Goal: Find specific page/section: Find specific page/section

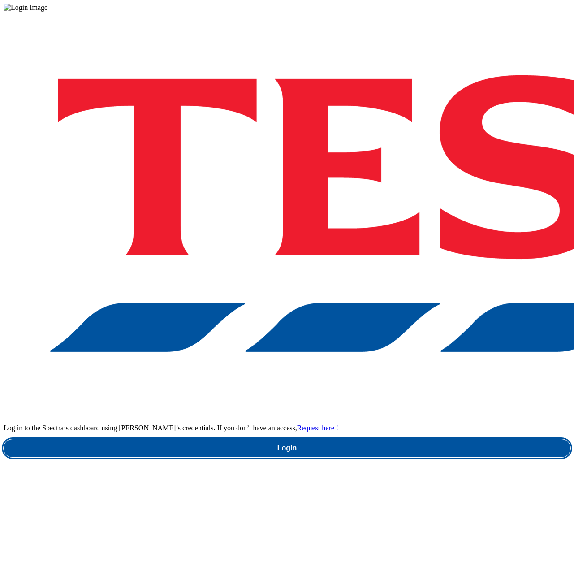
click at [411, 439] on link "Login" at bounding box center [287, 448] width 567 height 18
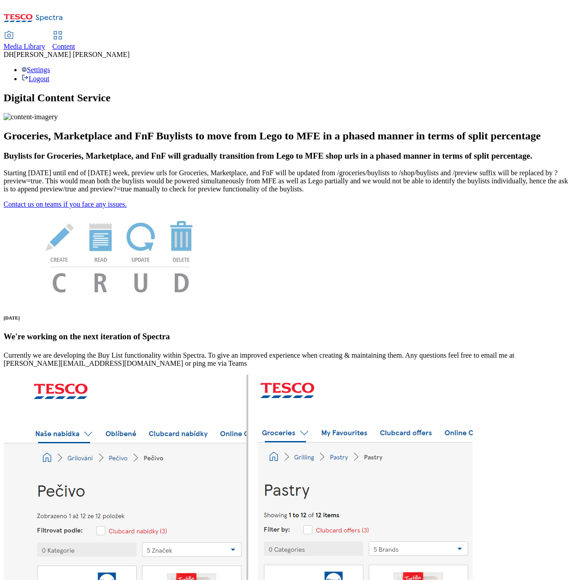
click at [75, 43] on span "Content" at bounding box center [63, 47] width 23 height 8
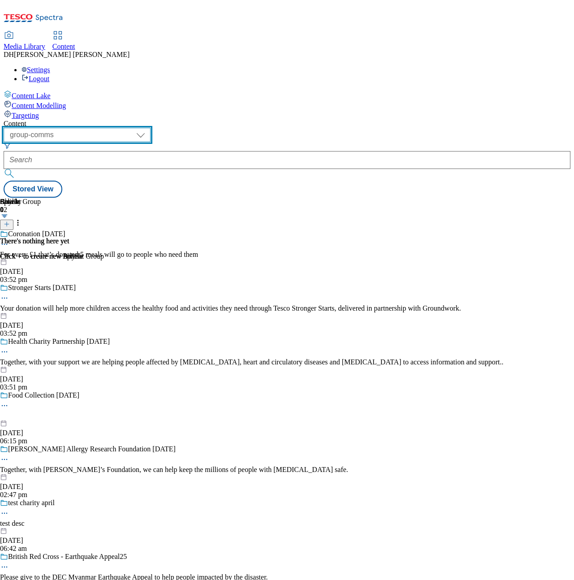
click at [150, 128] on select "dotcom-cz dotcom-hu dotcom-sk fnf-uk ghs-roi ghs-uk group-comms ighs-cz ighs-hu…" at bounding box center [77, 135] width 147 height 14
select select "ghs-[GEOGRAPHIC_DATA]"
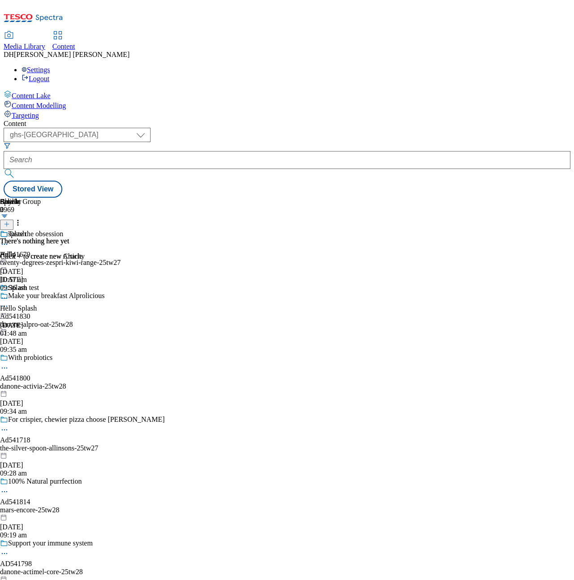
drag, startPoint x: 253, startPoint y: 56, endPoint x: 252, endPoint y: 64, distance: 8.2
click at [253, 120] on div "Content ( optional ) dotcom-cz dotcom-hu dotcom-sk fnf-uk ghs-roi ghs-uk group-…" at bounding box center [287, 159] width 567 height 78
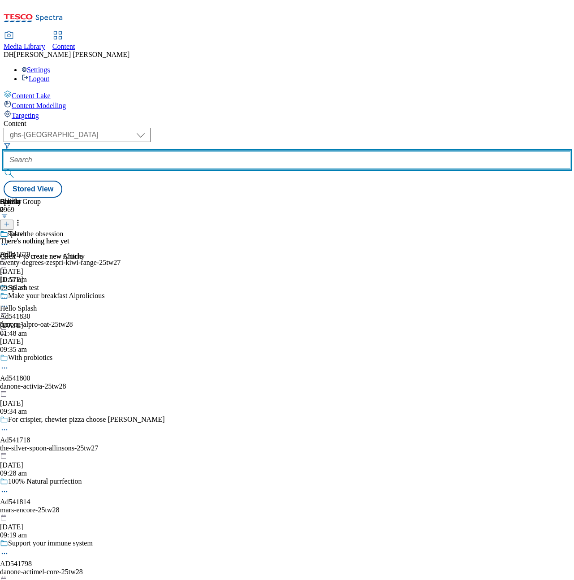
click at [252, 151] on input "text" at bounding box center [287, 160] width 567 height 18
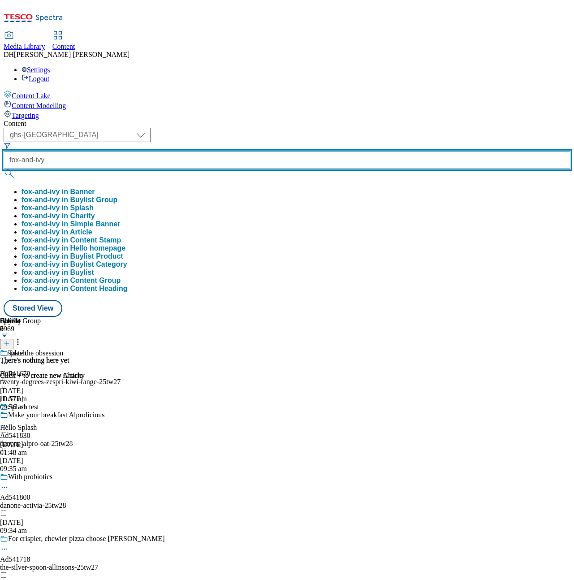
type input "fox-and-ivy"
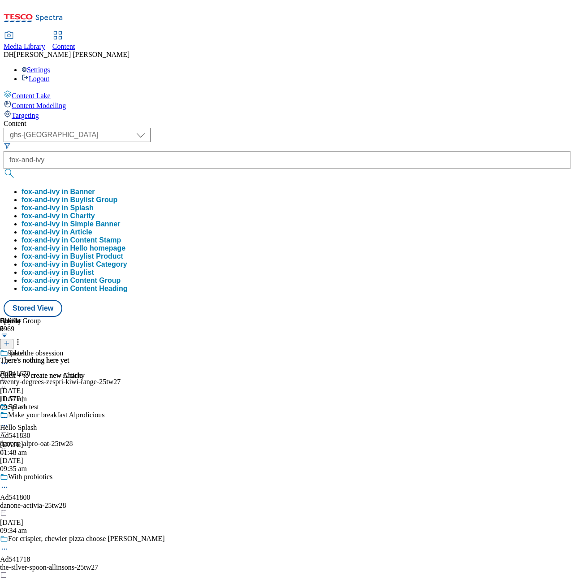
click at [117, 196] on button "fox-and-ivy in Buylist Group" at bounding box center [69, 200] width 96 height 8
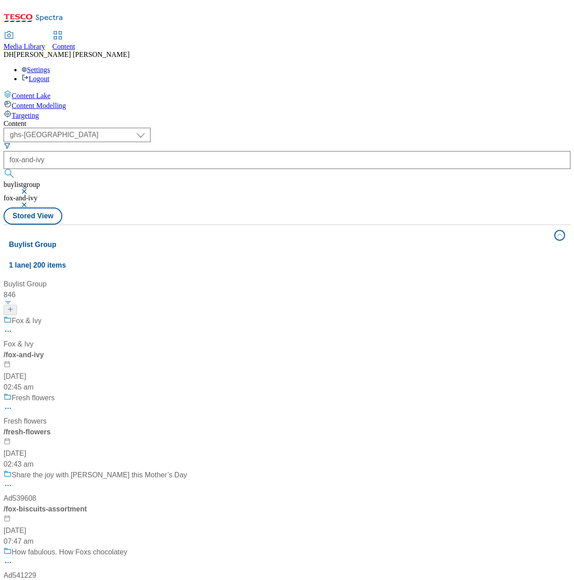
click at [210, 315] on div "Fox & [PERSON_NAME] & Ivy / fox-and-ivy [DATE] 02:45 am" at bounding box center [108, 353] width 208 height 77
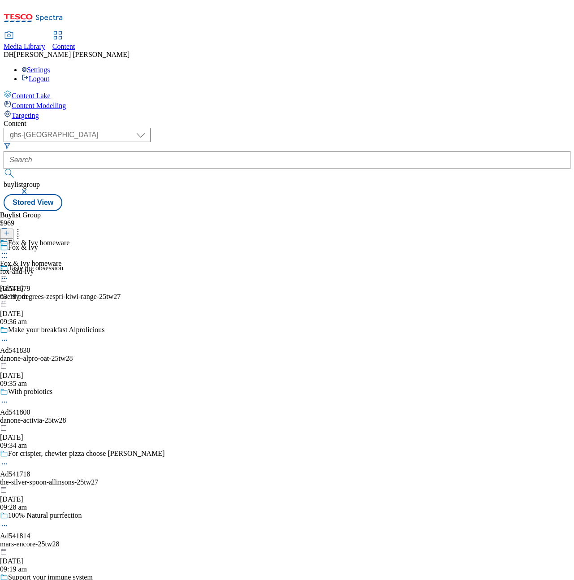
click at [69, 267] on div "fox-and-ivy" at bounding box center [34, 271] width 69 height 8
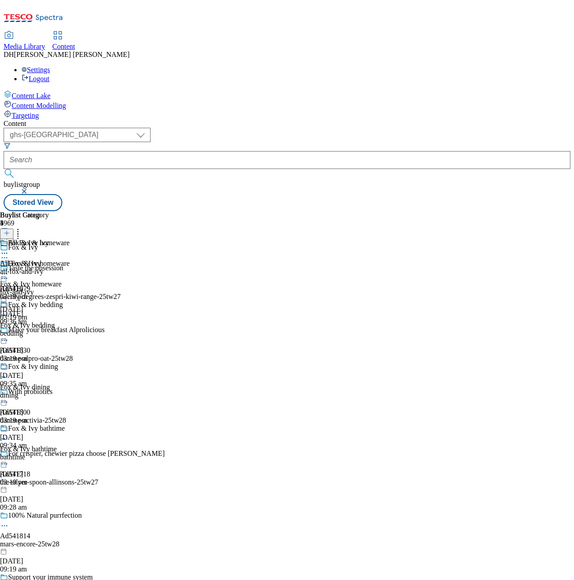
click at [69, 288] on div "fox-and-ivy" at bounding box center [34, 292] width 69 height 8
